Goal: Task Accomplishment & Management: Manage account settings

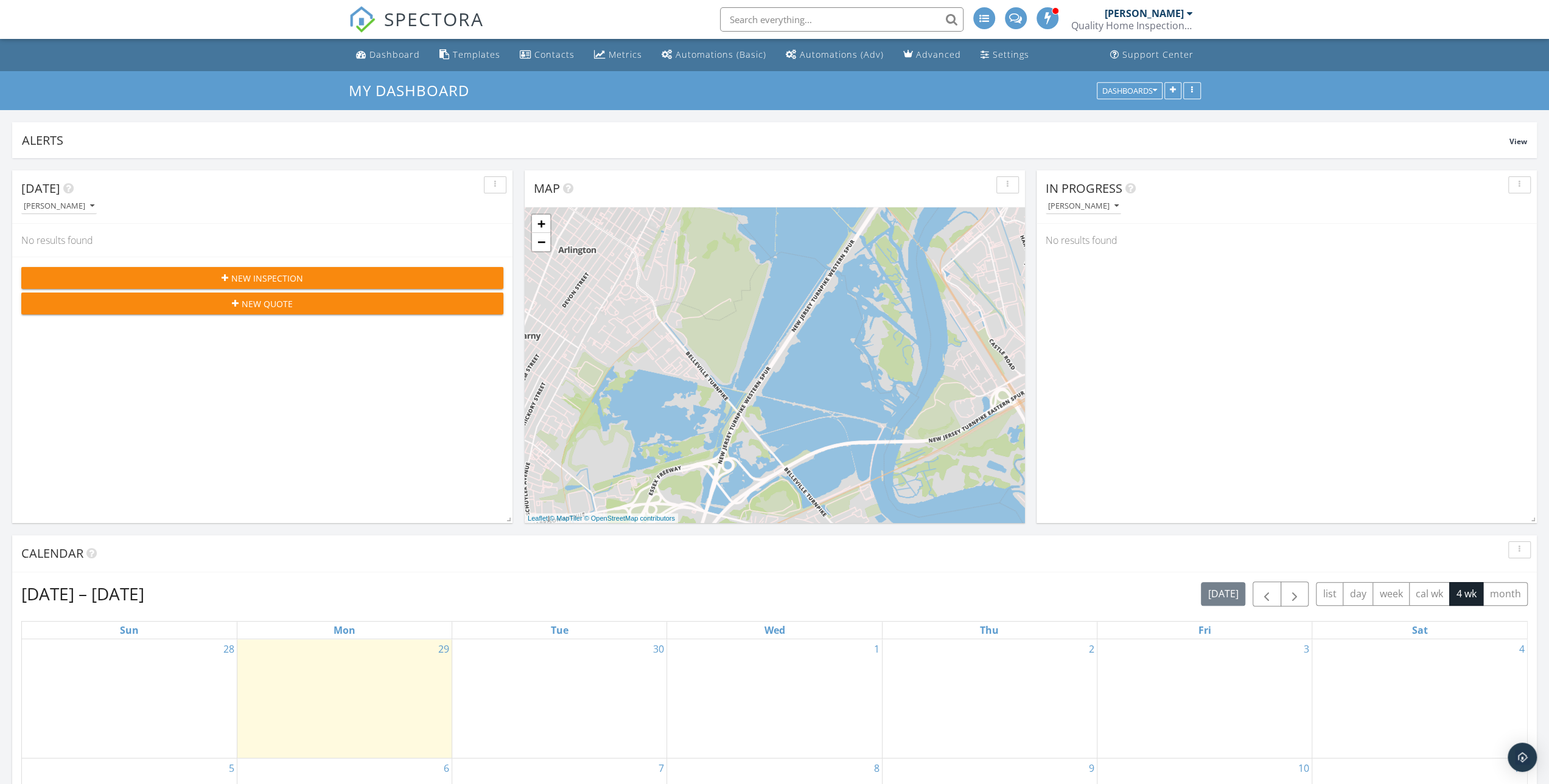
click at [62, 598] on h2 "[DATE] – [DATE]" at bounding box center [82, 593] width 123 height 24
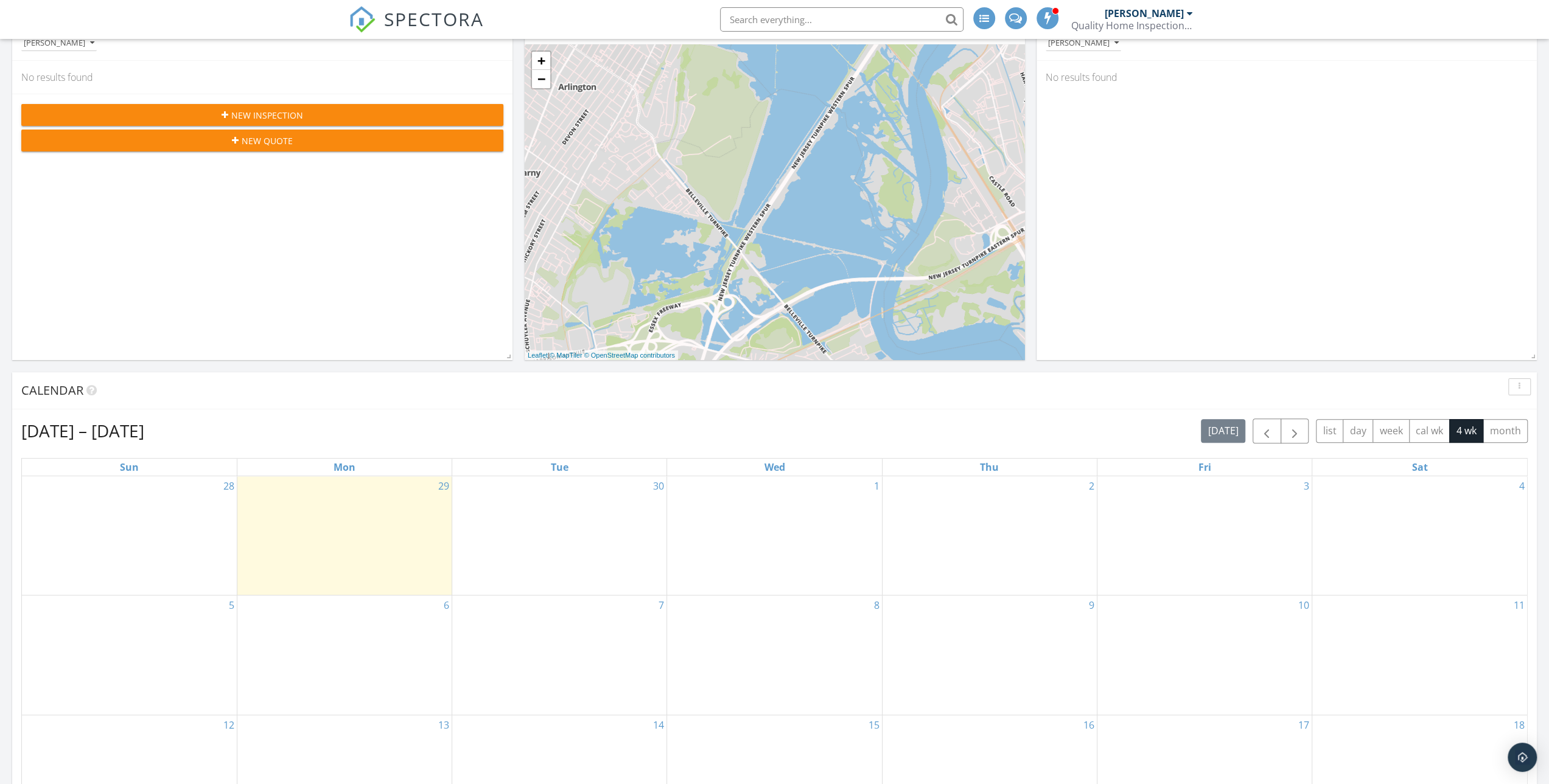
scroll to position [183, 0]
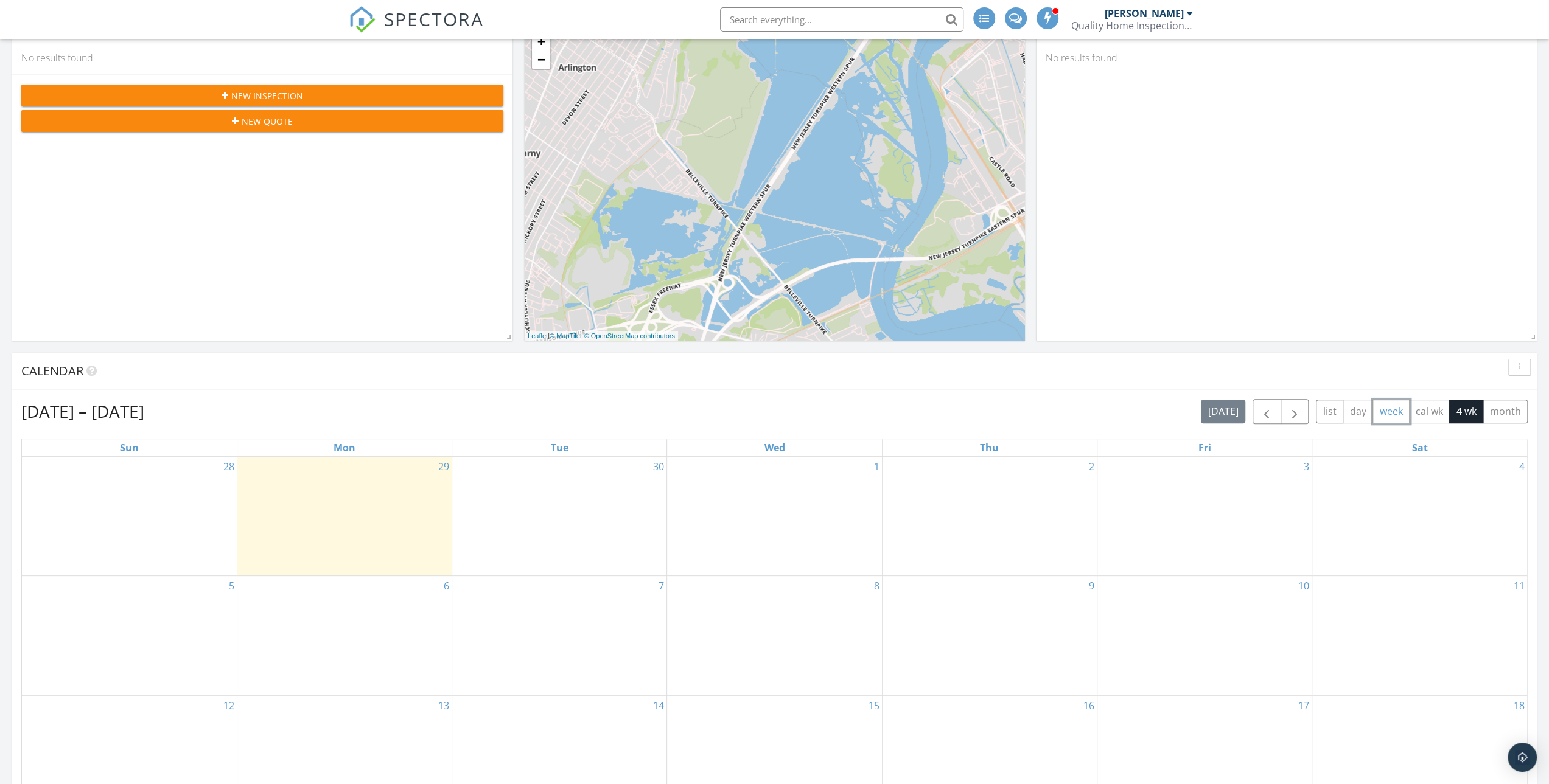
click at [1386, 404] on button "week" at bounding box center [1391, 411] width 37 height 24
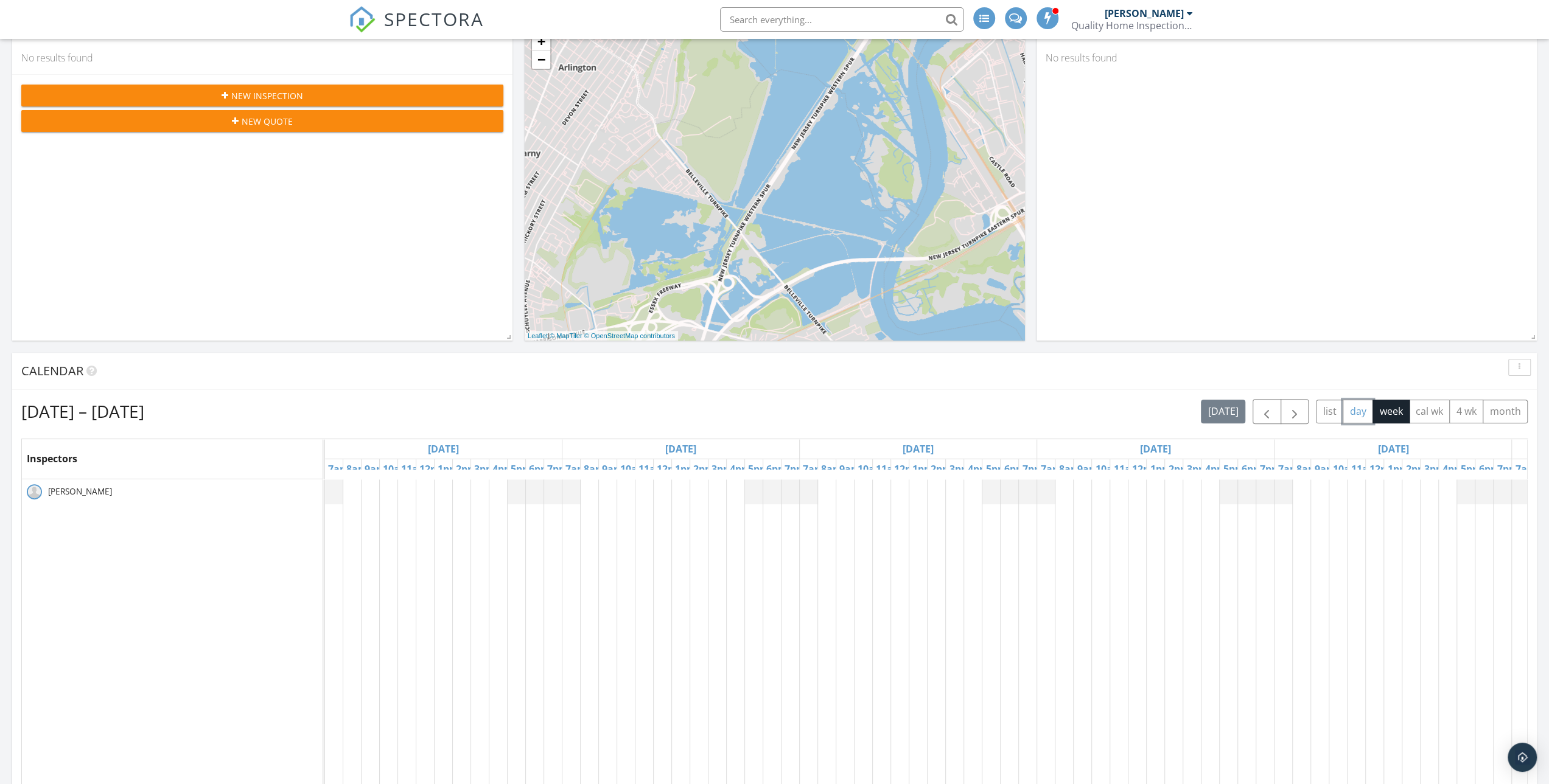
click at [1357, 409] on button "day" at bounding box center [1357, 411] width 30 height 24
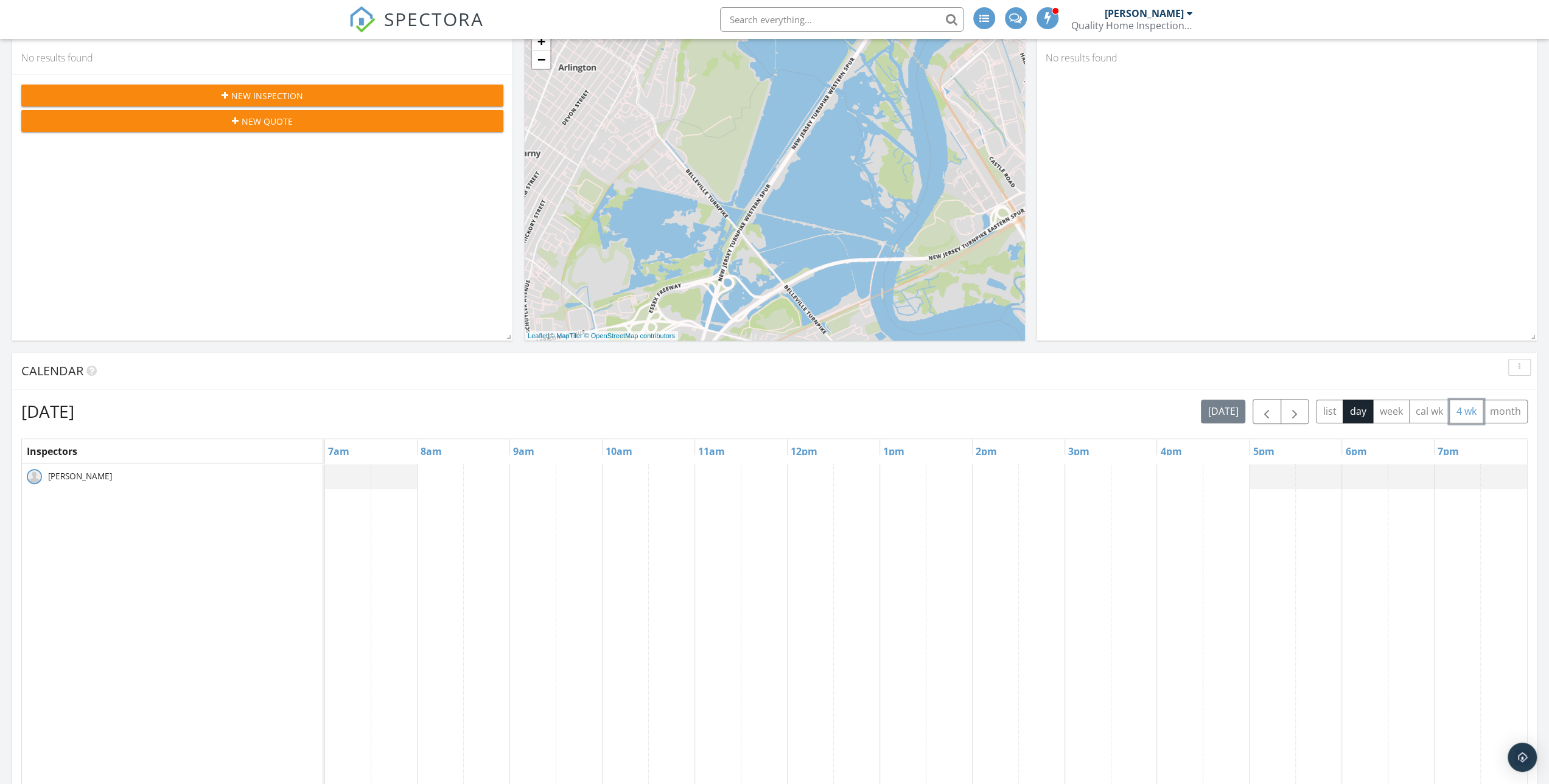
click at [1457, 412] on button "4 wk" at bounding box center [1466, 411] width 34 height 24
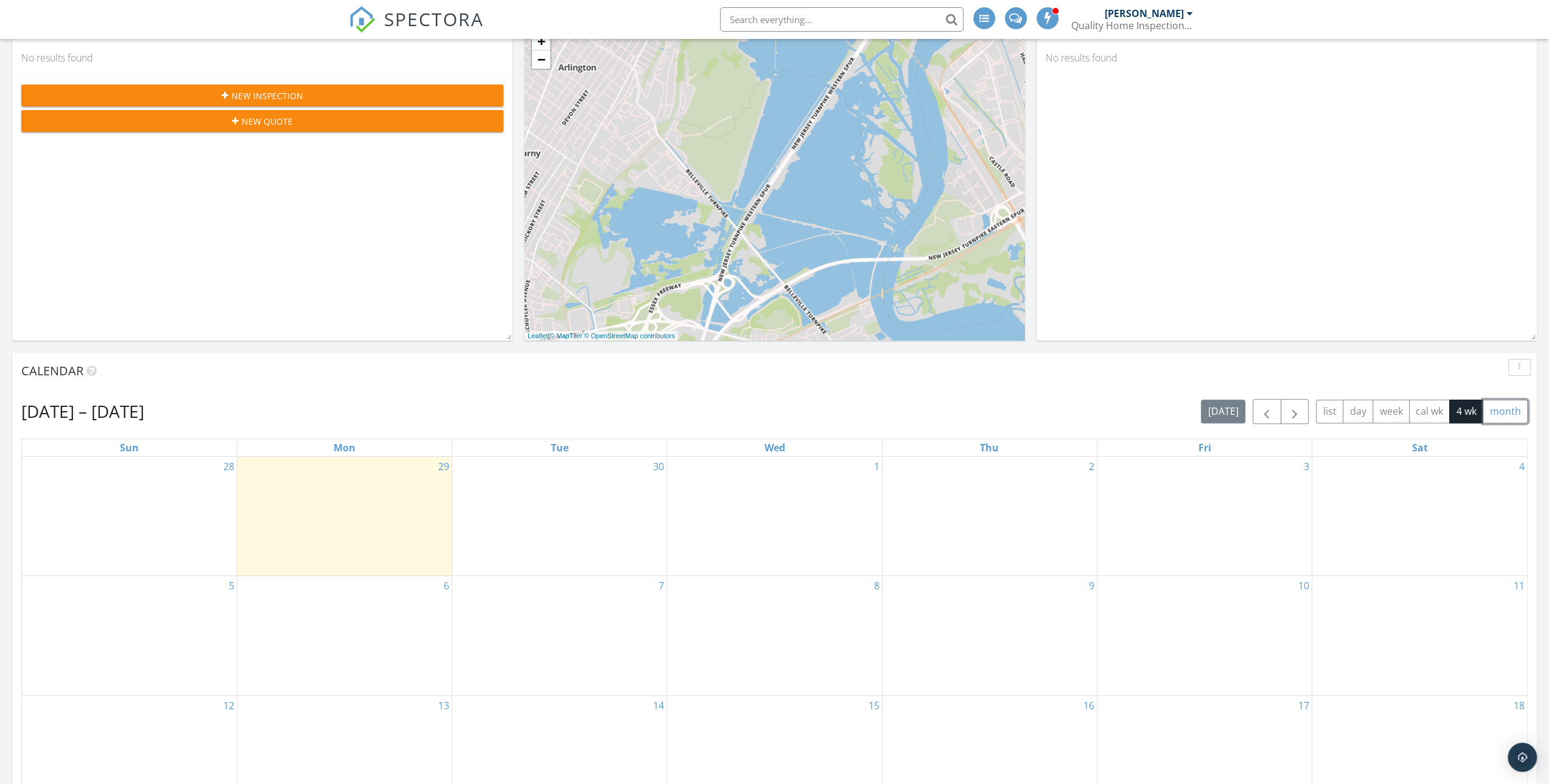
click at [1500, 407] on button "month" at bounding box center [1505, 411] width 45 height 24
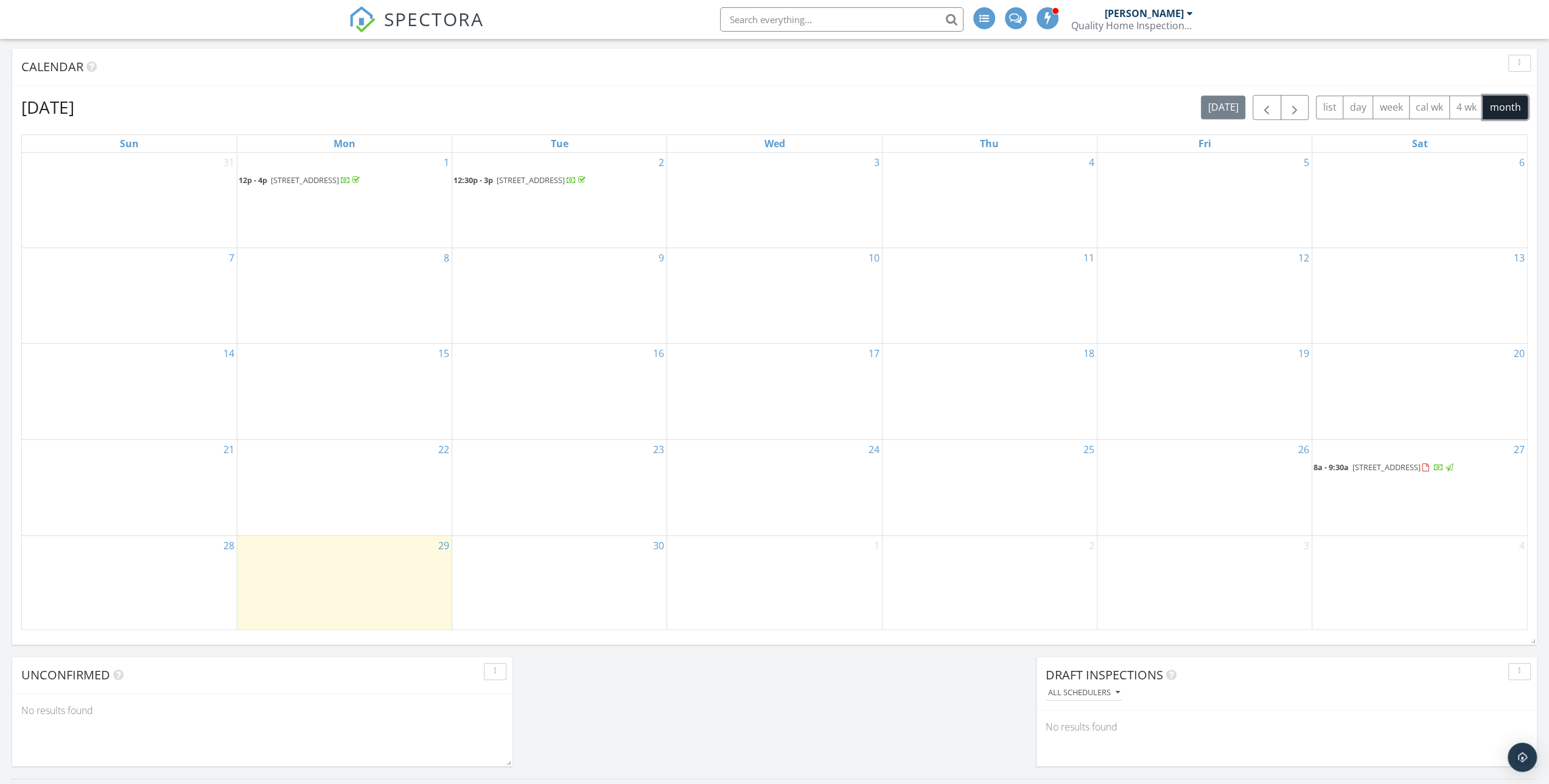
scroll to position [548, 0]
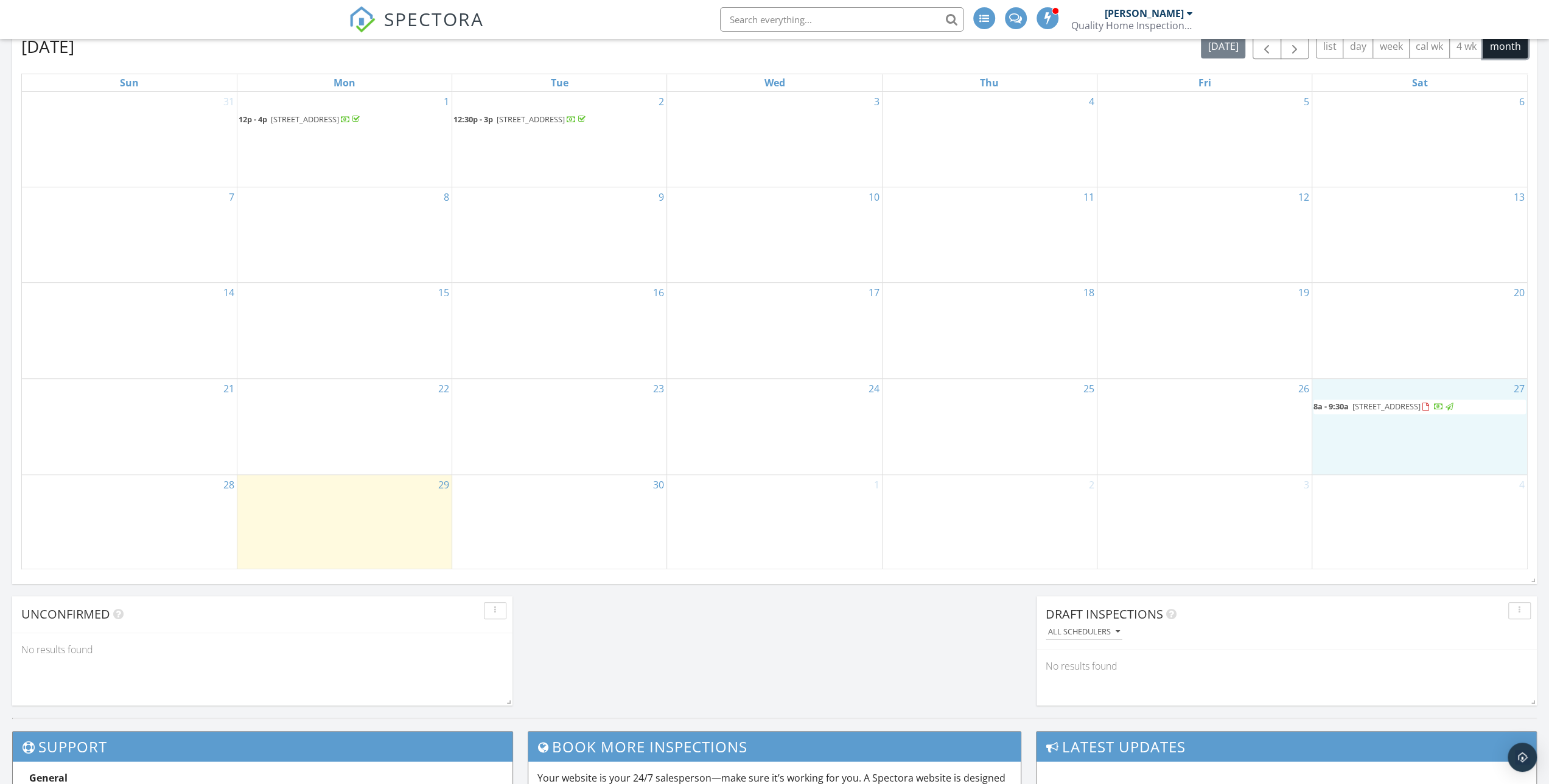
click at [1374, 430] on div "27 8a - 9:30a [STREET_ADDRESS]" at bounding box center [1419, 426] width 215 height 95
click at [1361, 408] on span "[STREET_ADDRESS]" at bounding box center [1386, 406] width 68 height 11
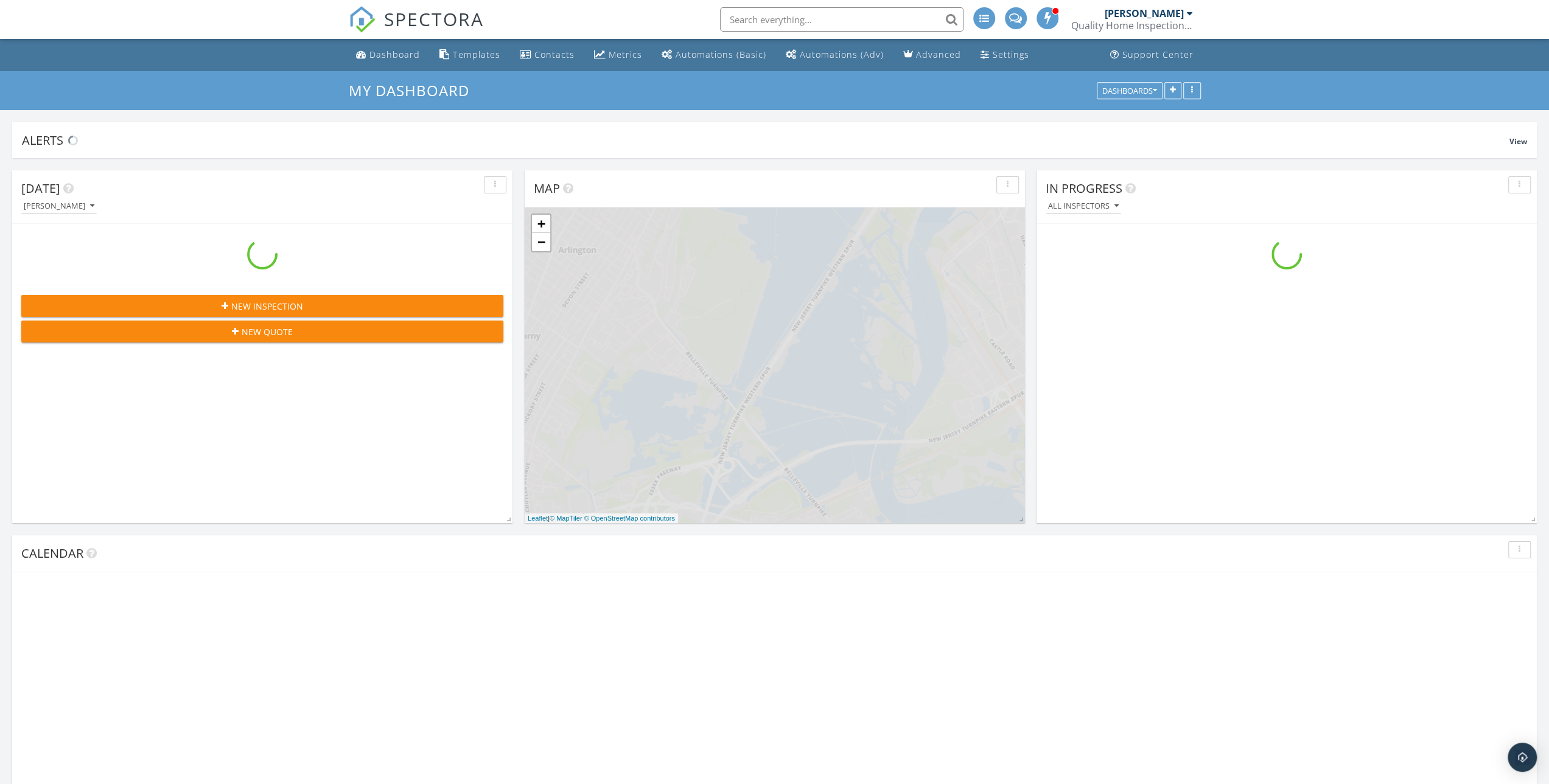
scroll to position [1126, 1567]
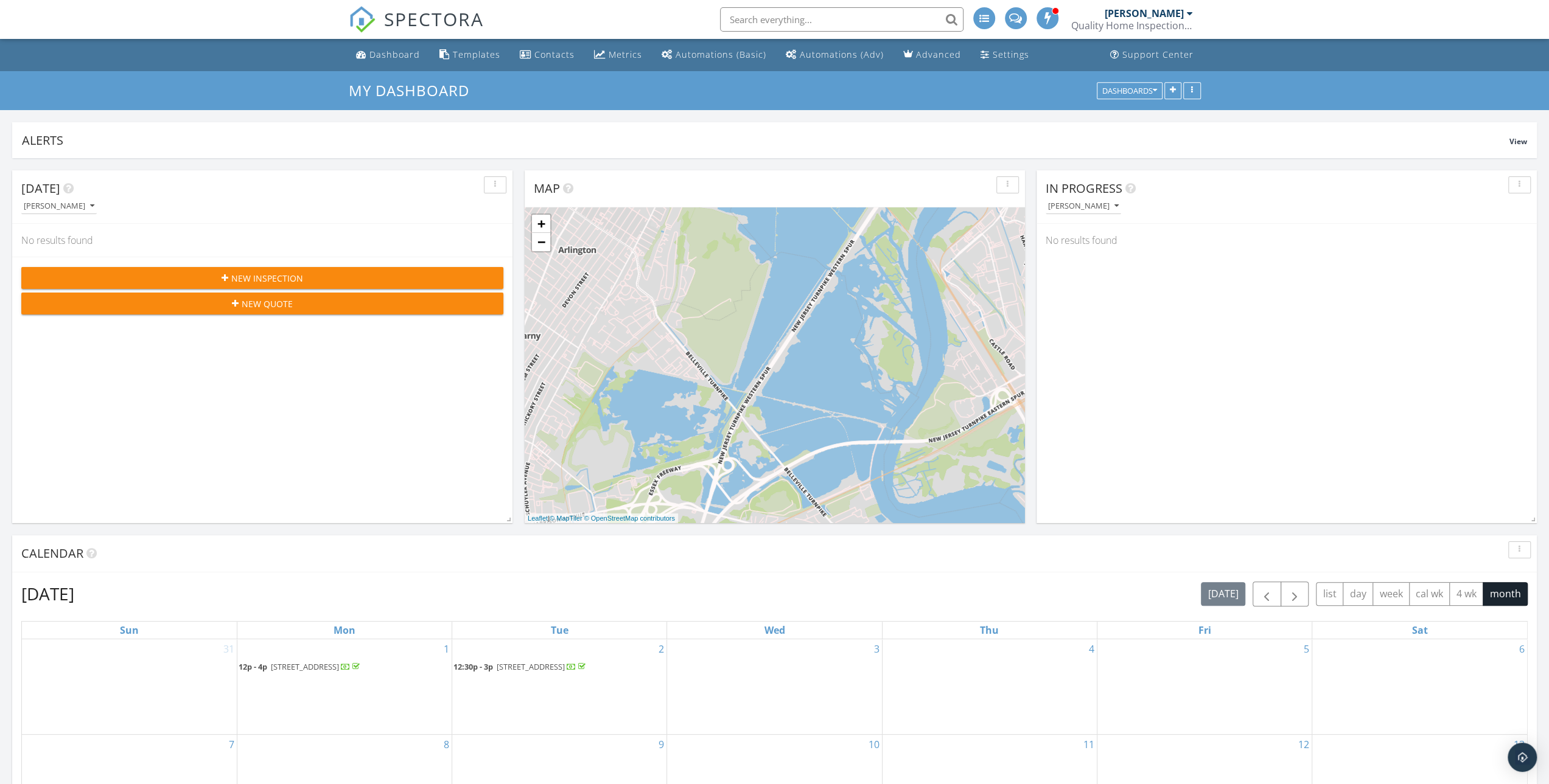
click at [1190, 11] on div at bounding box center [1189, 13] width 6 height 10
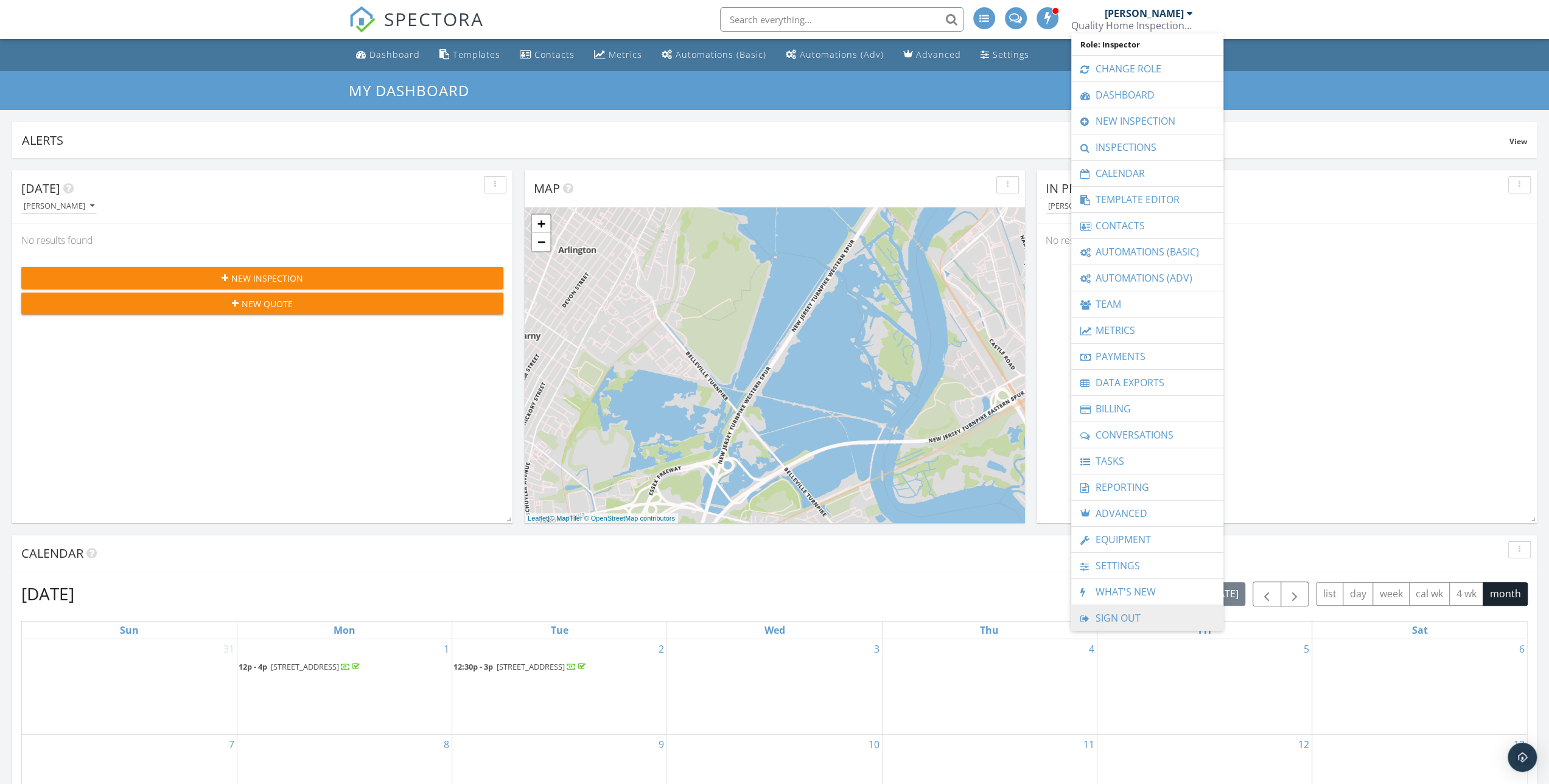
click at [1134, 610] on link "Sign Out" at bounding box center [1147, 618] width 140 height 25
